Goal: Find specific page/section: Find specific page/section

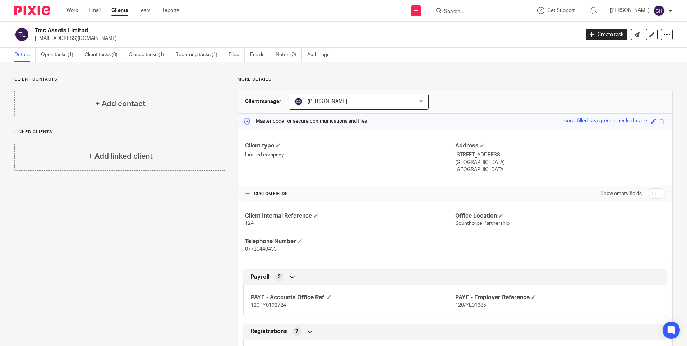
click at [473, 12] on input "Search" at bounding box center [475, 12] width 65 height 6
type input "wired"
click at [477, 28] on link at bounding box center [488, 28] width 92 height 11
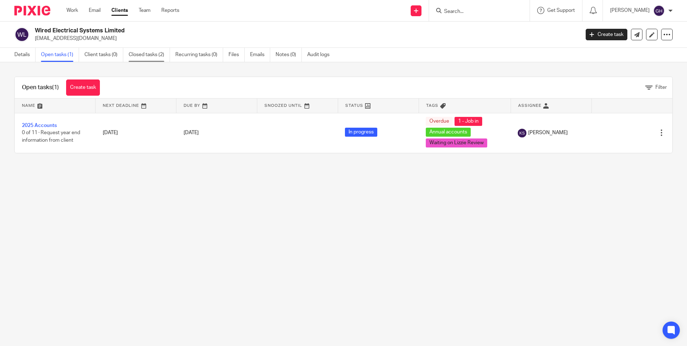
click at [140, 55] on link "Closed tasks (2)" at bounding box center [149, 55] width 41 height 14
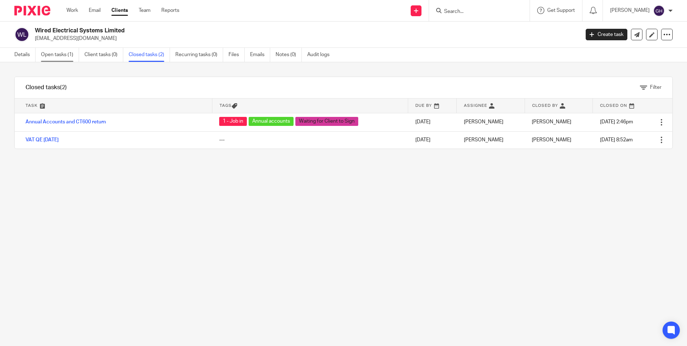
click at [61, 56] on link "Open tasks (1)" at bounding box center [60, 55] width 38 height 14
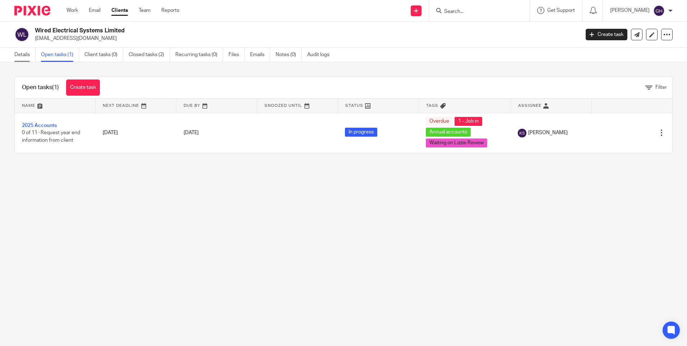
click at [27, 51] on link "Details" at bounding box center [24, 55] width 21 height 14
